Goal: Task Accomplishment & Management: Use online tool/utility

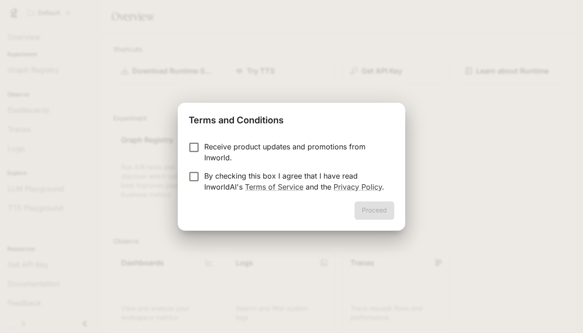
click at [197, 156] on label "Receive product updates and promotions from Inworld." at bounding box center [285, 152] width 203 height 22
click at [369, 210] on button "Proceed" at bounding box center [375, 210] width 40 height 18
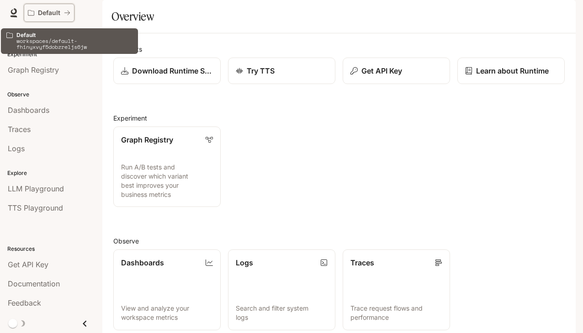
click at [53, 14] on p "Default" at bounding box center [49, 13] width 22 height 8
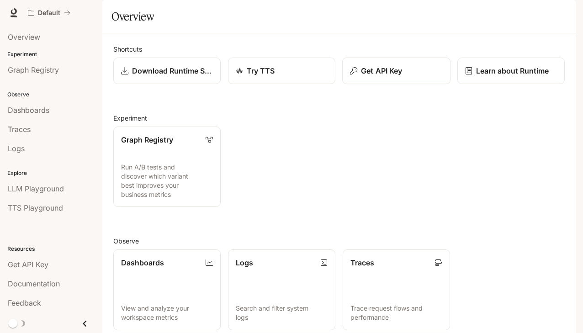
click at [388, 85] on button "Get API Key" at bounding box center [396, 71] width 108 height 27
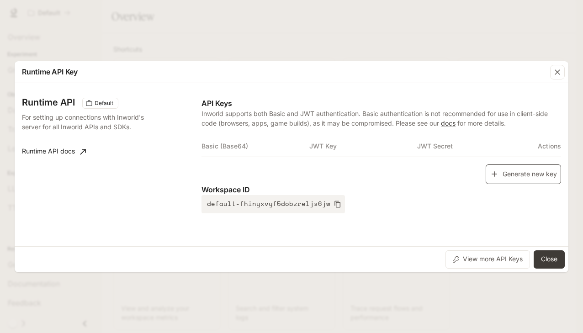
click at [529, 168] on button "Generate new key" at bounding box center [523, 174] width 75 height 20
